Goal: Information Seeking & Learning: Learn about a topic

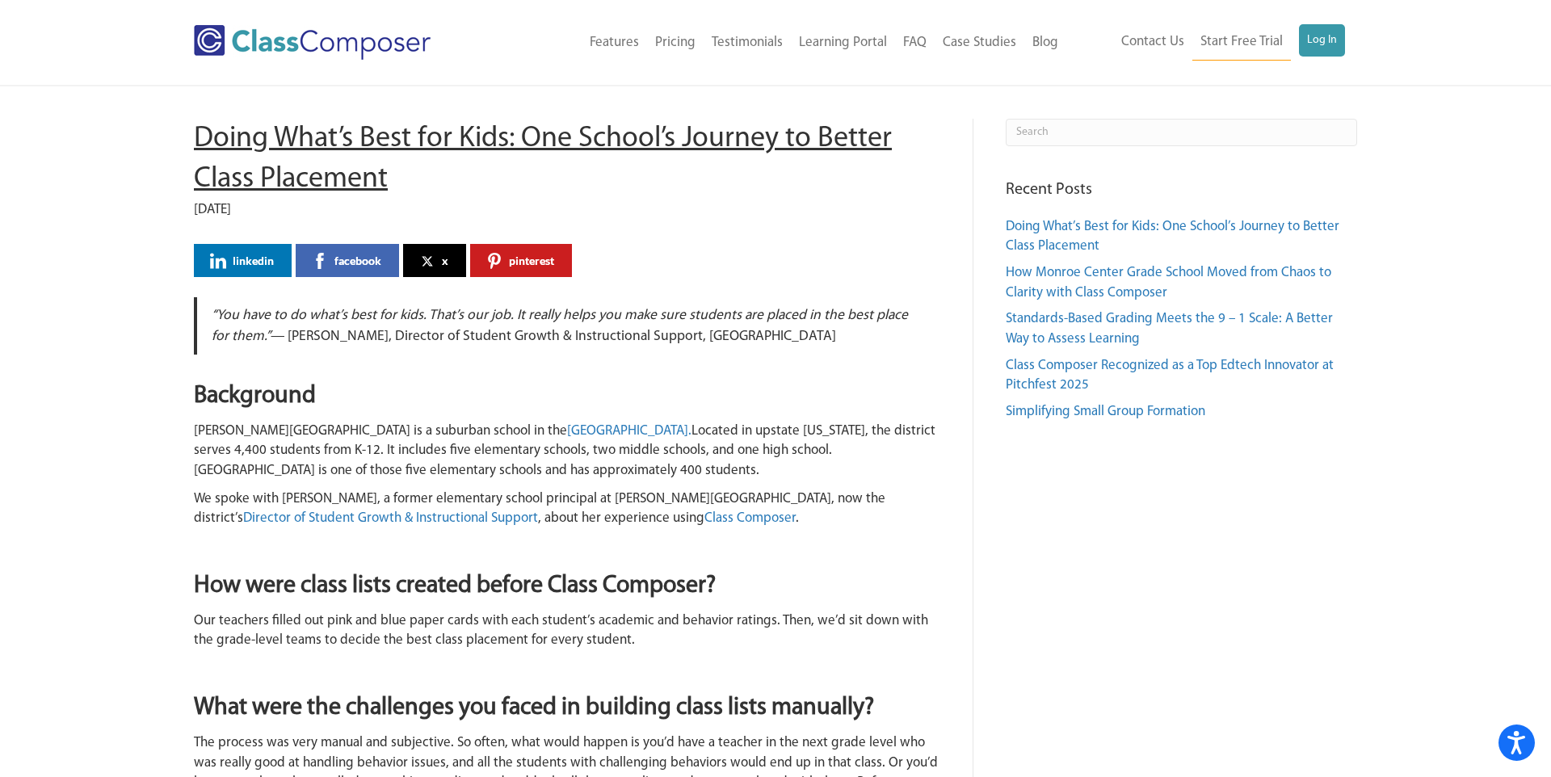
click at [976, 46] on link "Case Studies" at bounding box center [980, 43] width 90 height 36
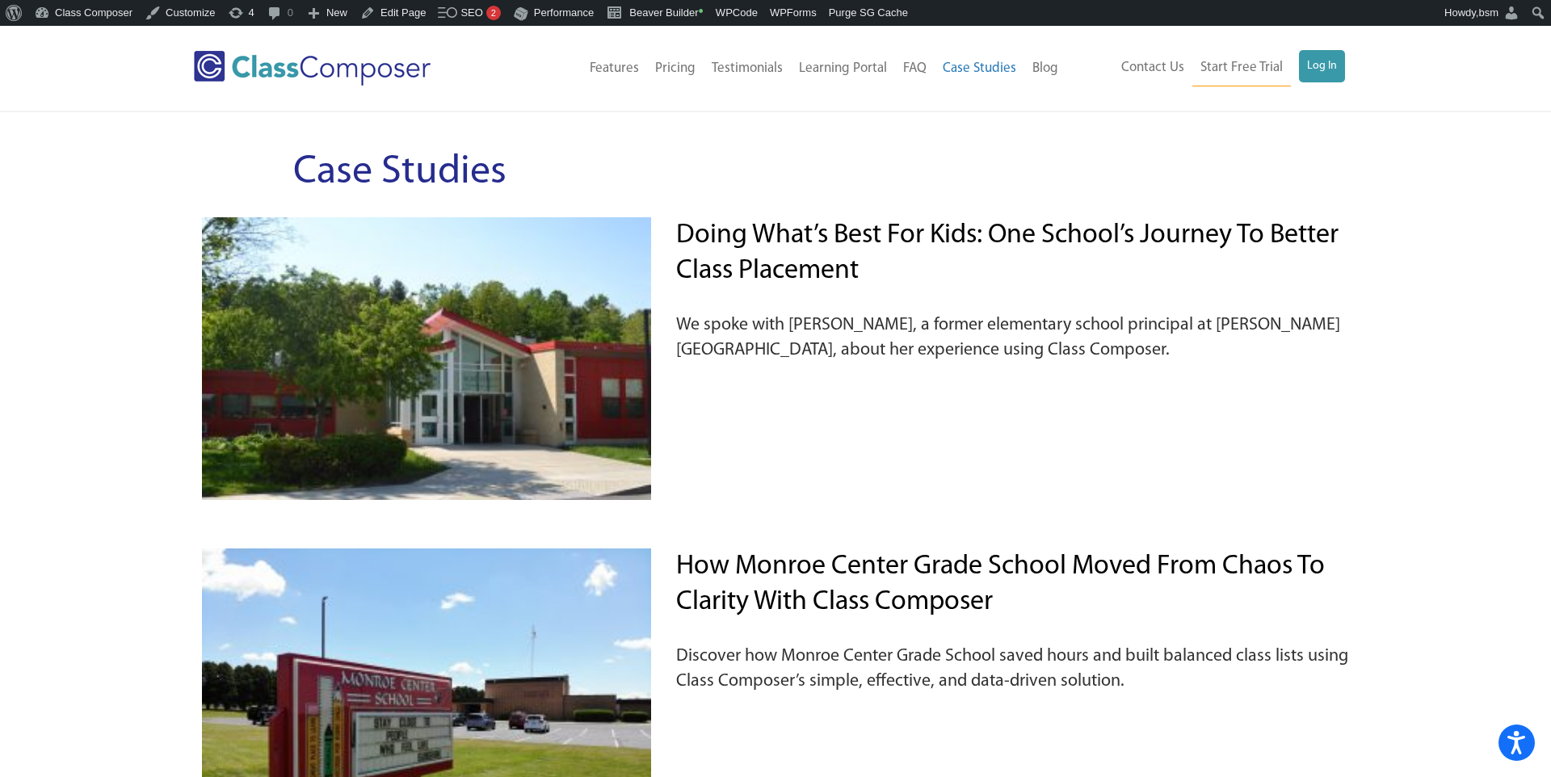
drag, startPoint x: 1125, startPoint y: 350, endPoint x: 1109, endPoint y: 346, distance: 15.9
click at [1109, 346] on p "We spoke with Laurel Jones, a former elementary school principal at Rosendale E…" at bounding box center [1012, 330] width 672 height 66
drag, startPoint x: 1107, startPoint y: 348, endPoint x: 816, endPoint y: 339, distance: 291.0
click at [816, 339] on p "We spoke with Laurel Jones, a former elementary school principal at Rosendale E…" at bounding box center [1012, 330] width 672 height 66
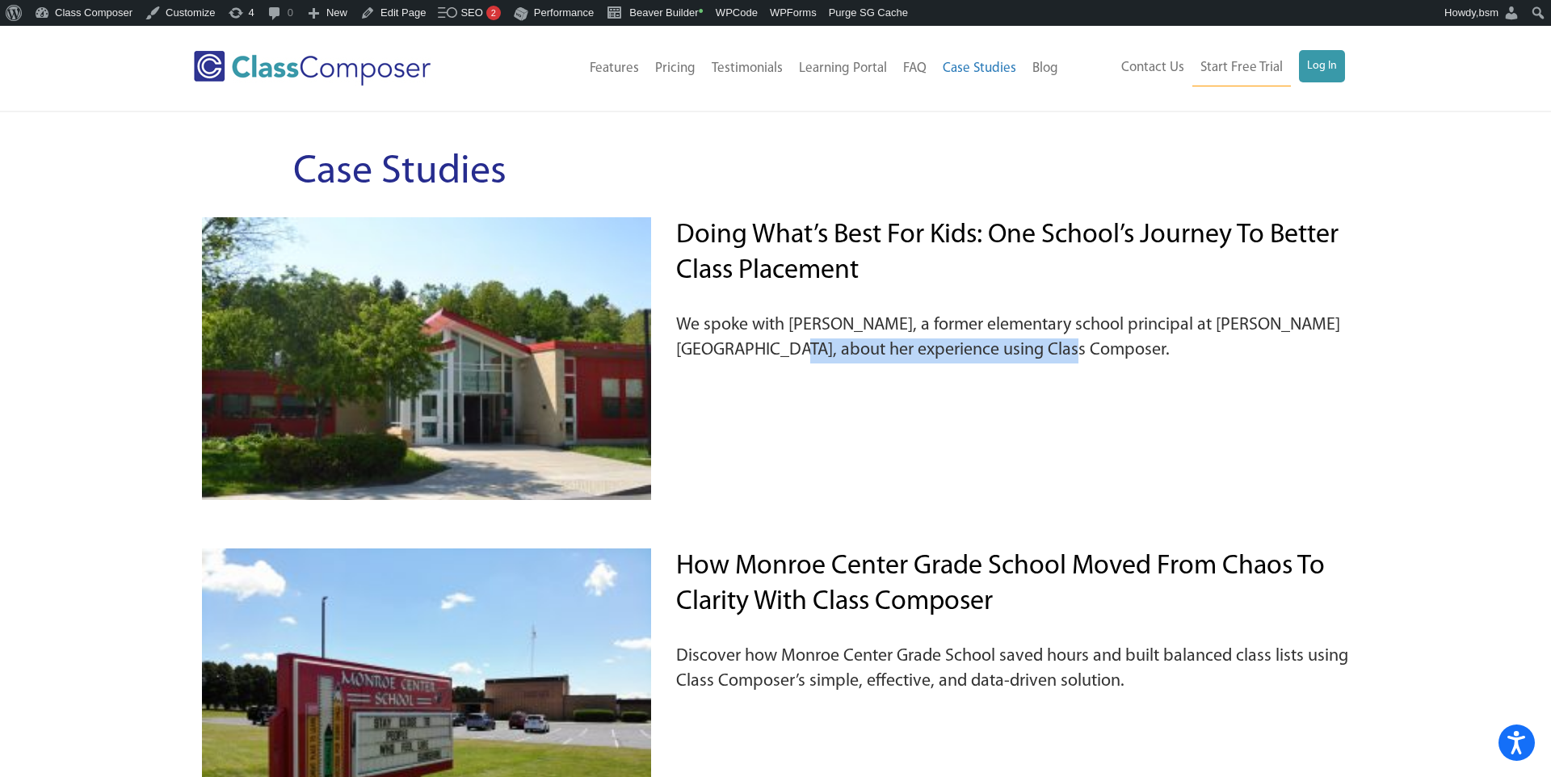
click at [816, 339] on p "We spoke with Laurel Jones, a former elementary school principal at Rosendale E…" at bounding box center [1012, 330] width 672 height 66
